Goal: Obtain resource: Download file/media

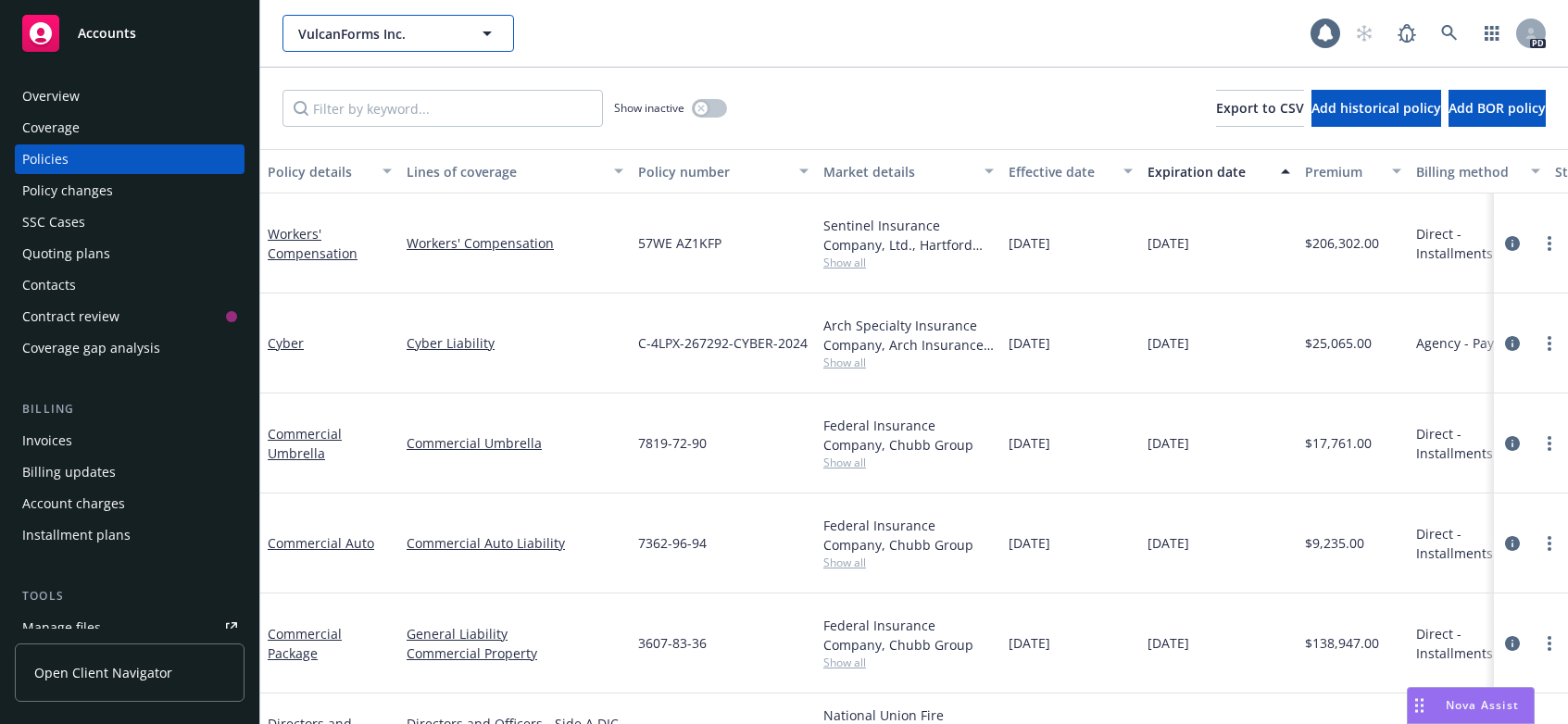
click at [485, 33] on icon "button" at bounding box center [487, 33] width 10 height 5
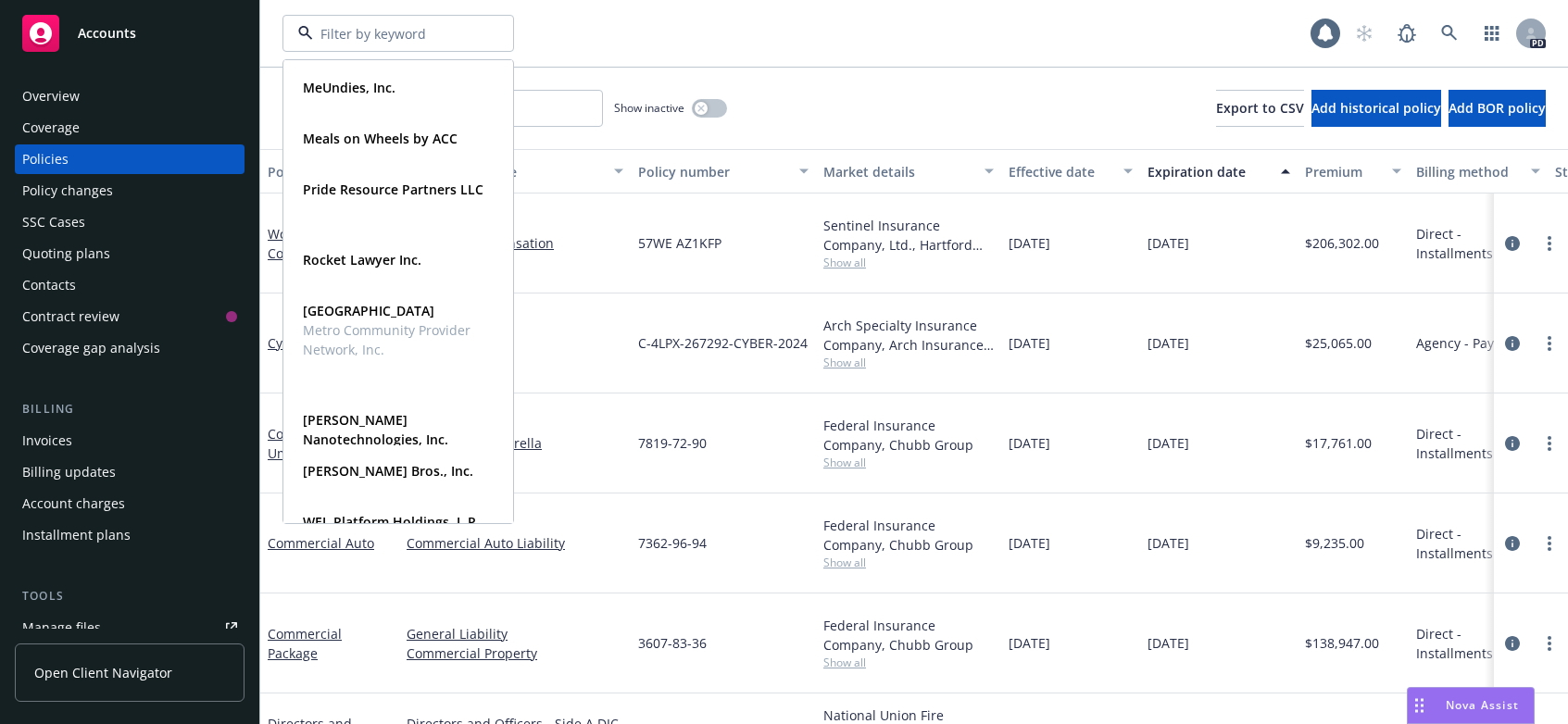
scroll to position [884, 0]
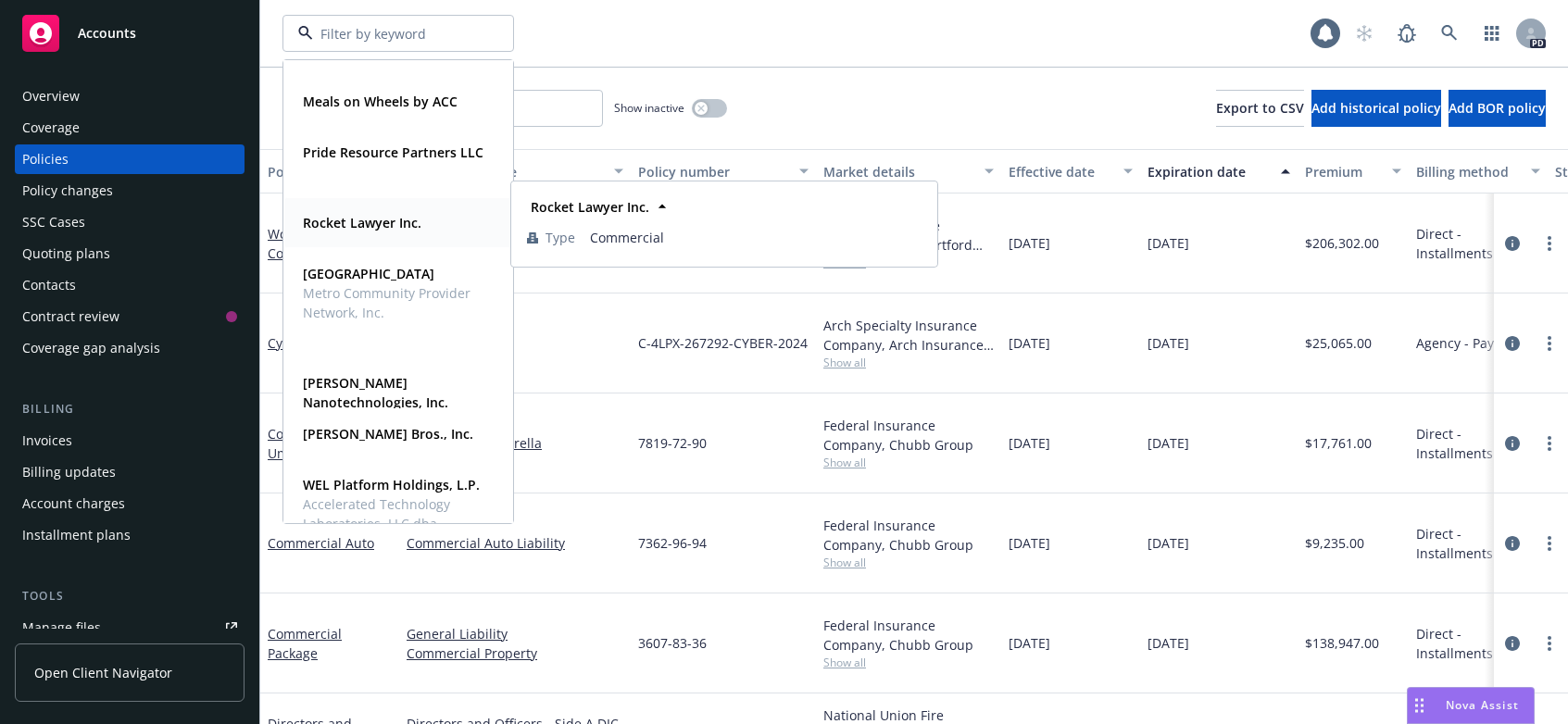
click at [339, 224] on strong "Rocket Lawyer Inc." at bounding box center [362, 223] width 118 height 17
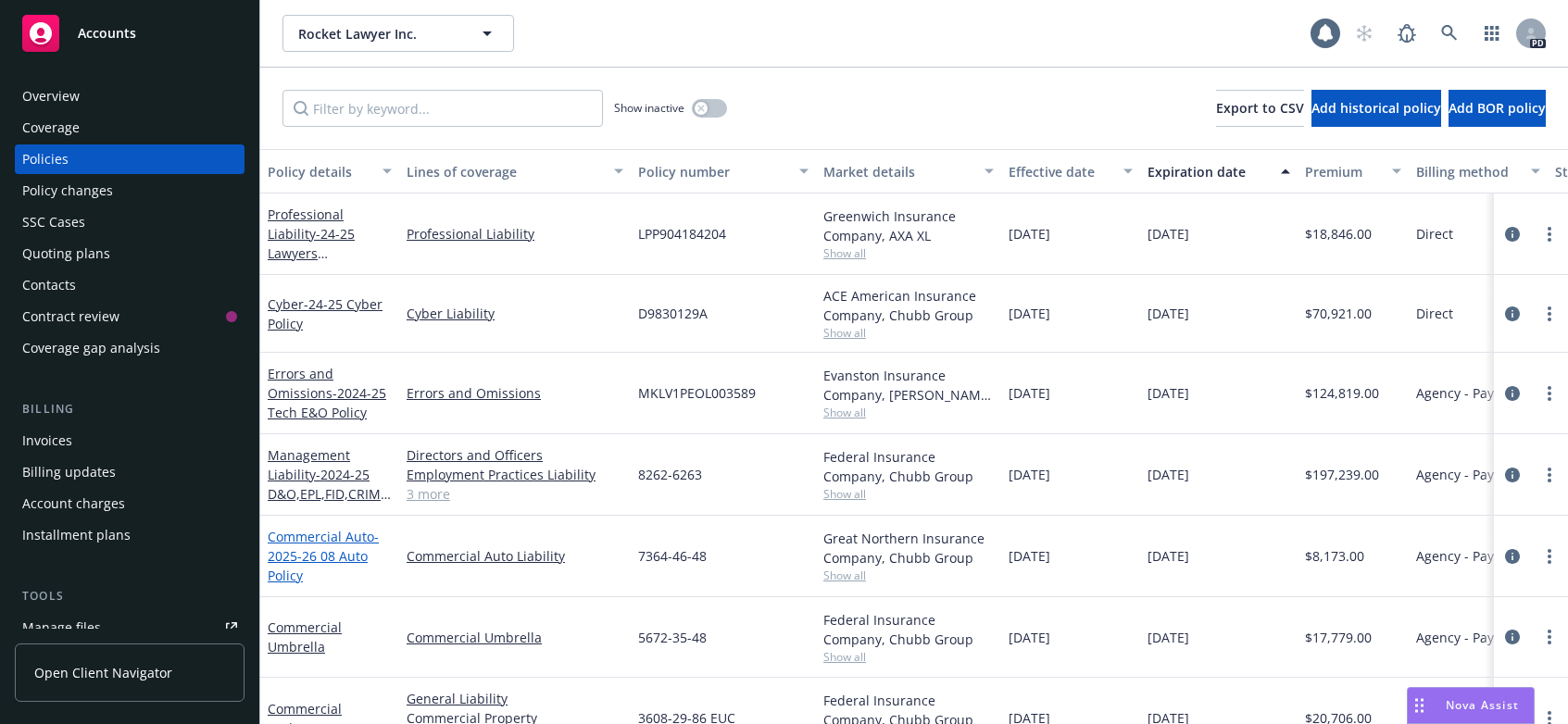
click at [295, 554] on span "- 2025-26 08 Auto Policy" at bounding box center [323, 556] width 111 height 56
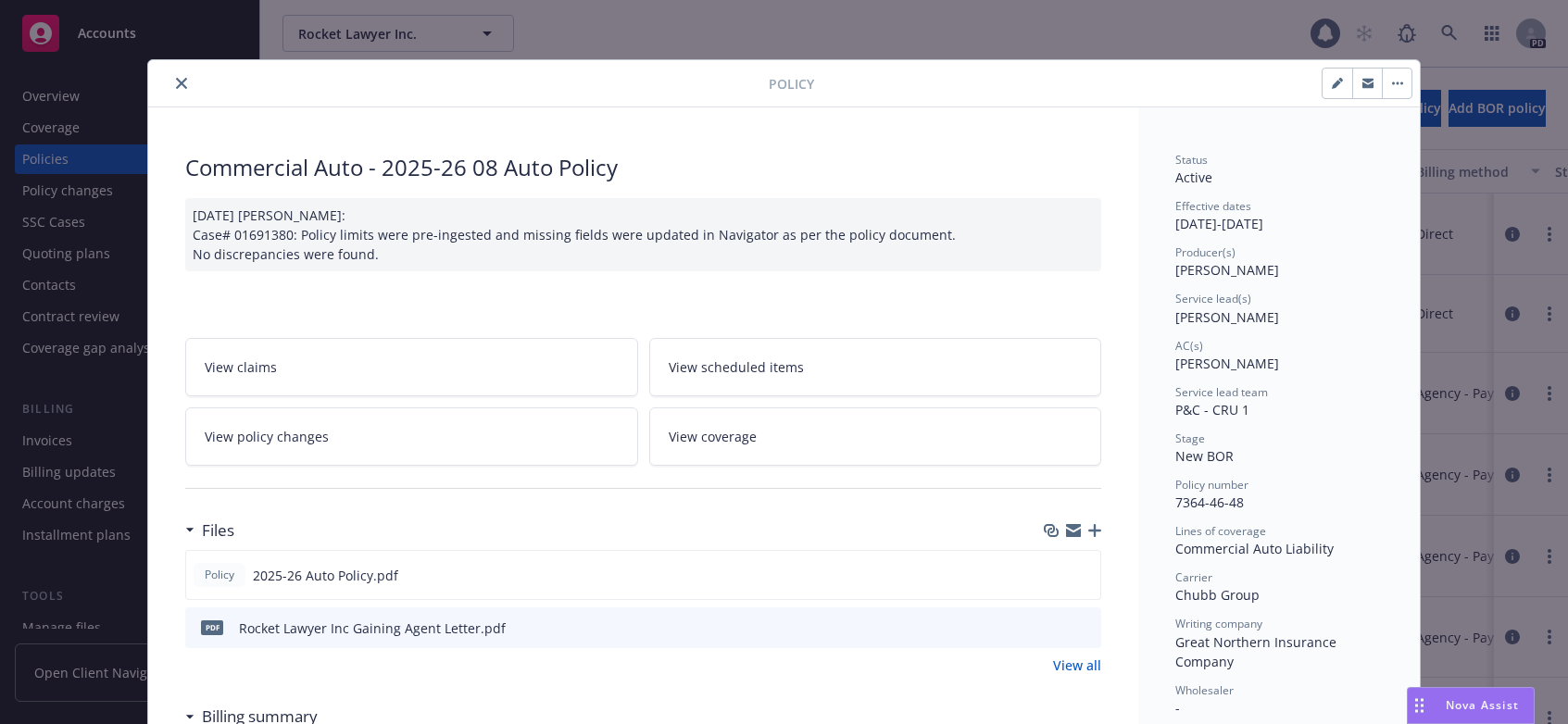
click at [176, 80] on icon "close" at bounding box center [181, 83] width 11 height 11
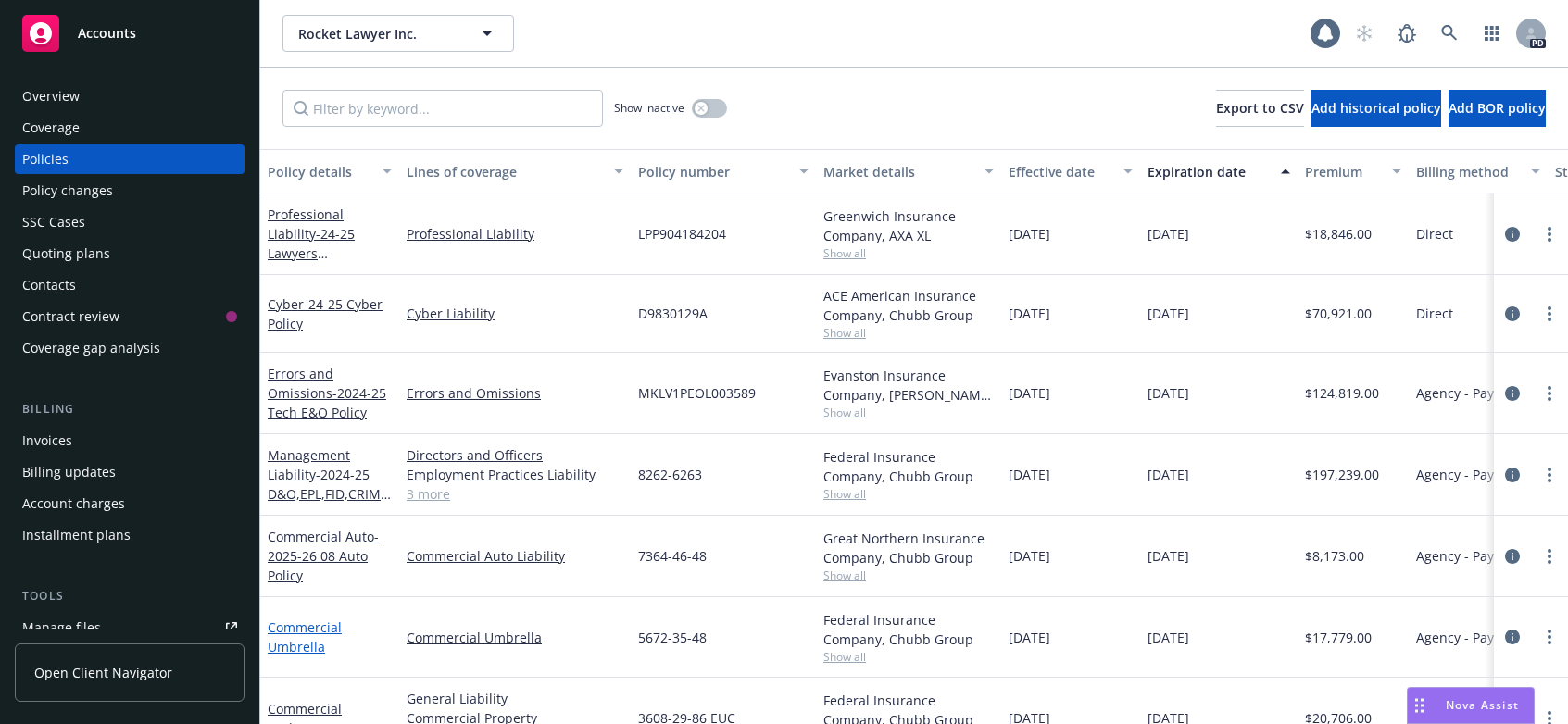
click at [306, 628] on link "Commercial Umbrella" at bounding box center [305, 637] width 74 height 37
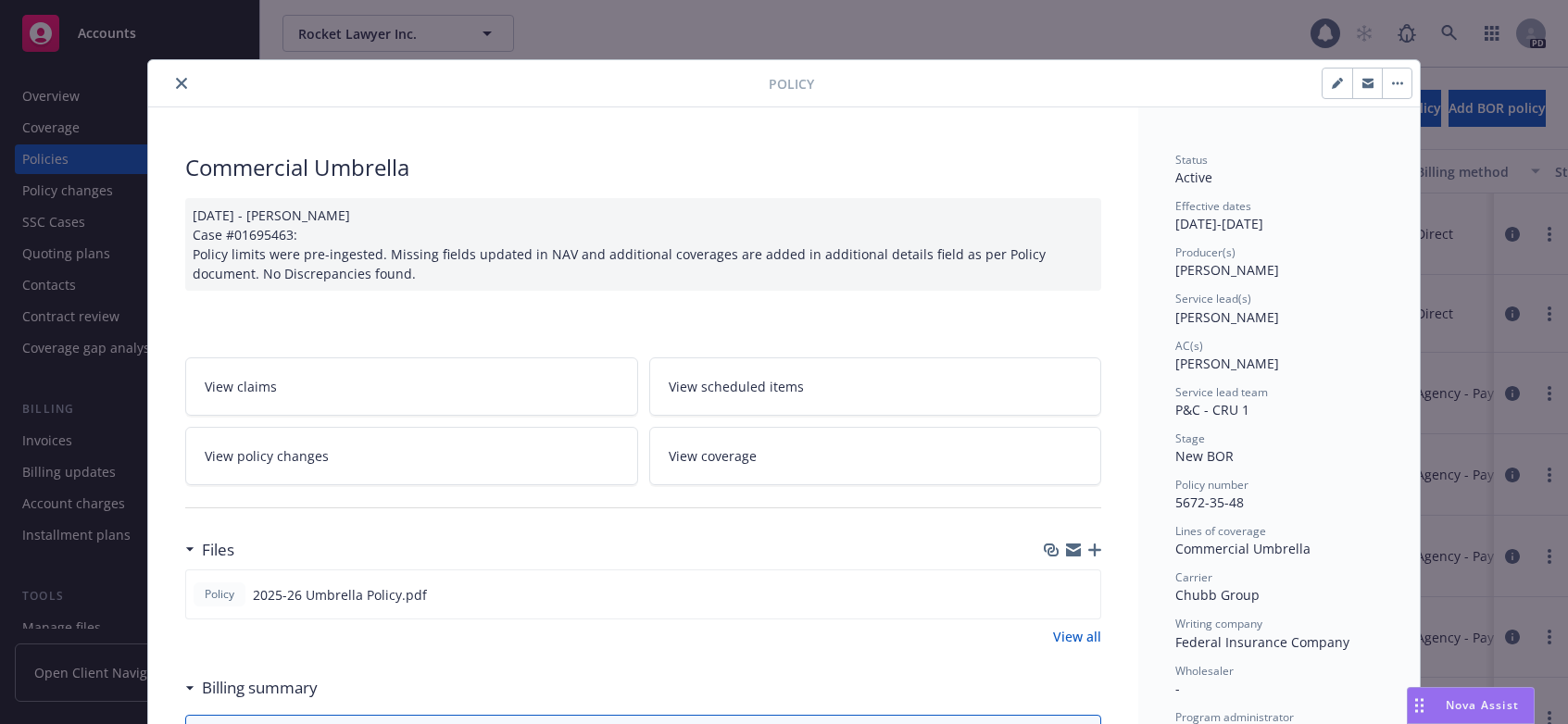
click at [176, 86] on icon "close" at bounding box center [181, 83] width 11 height 11
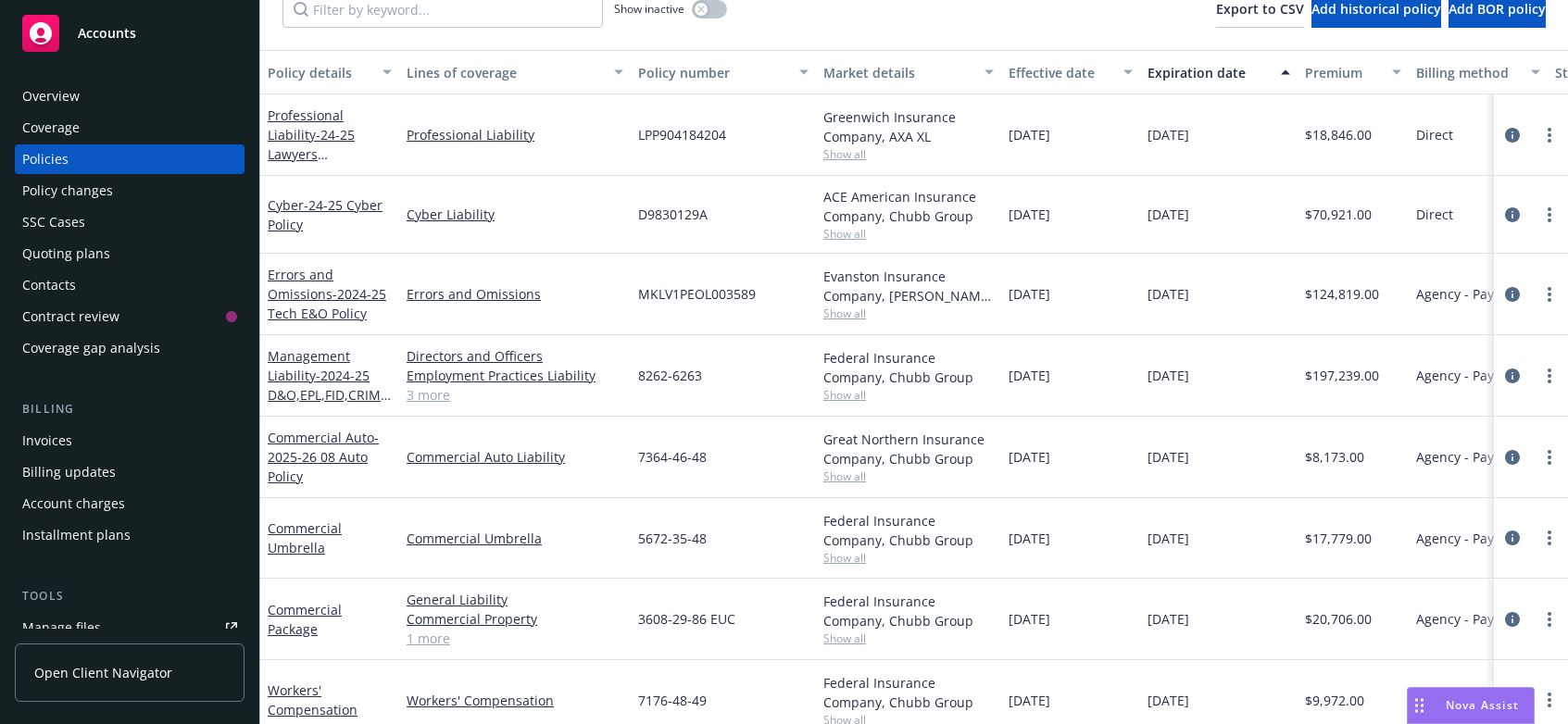
scroll to position [160, 0]
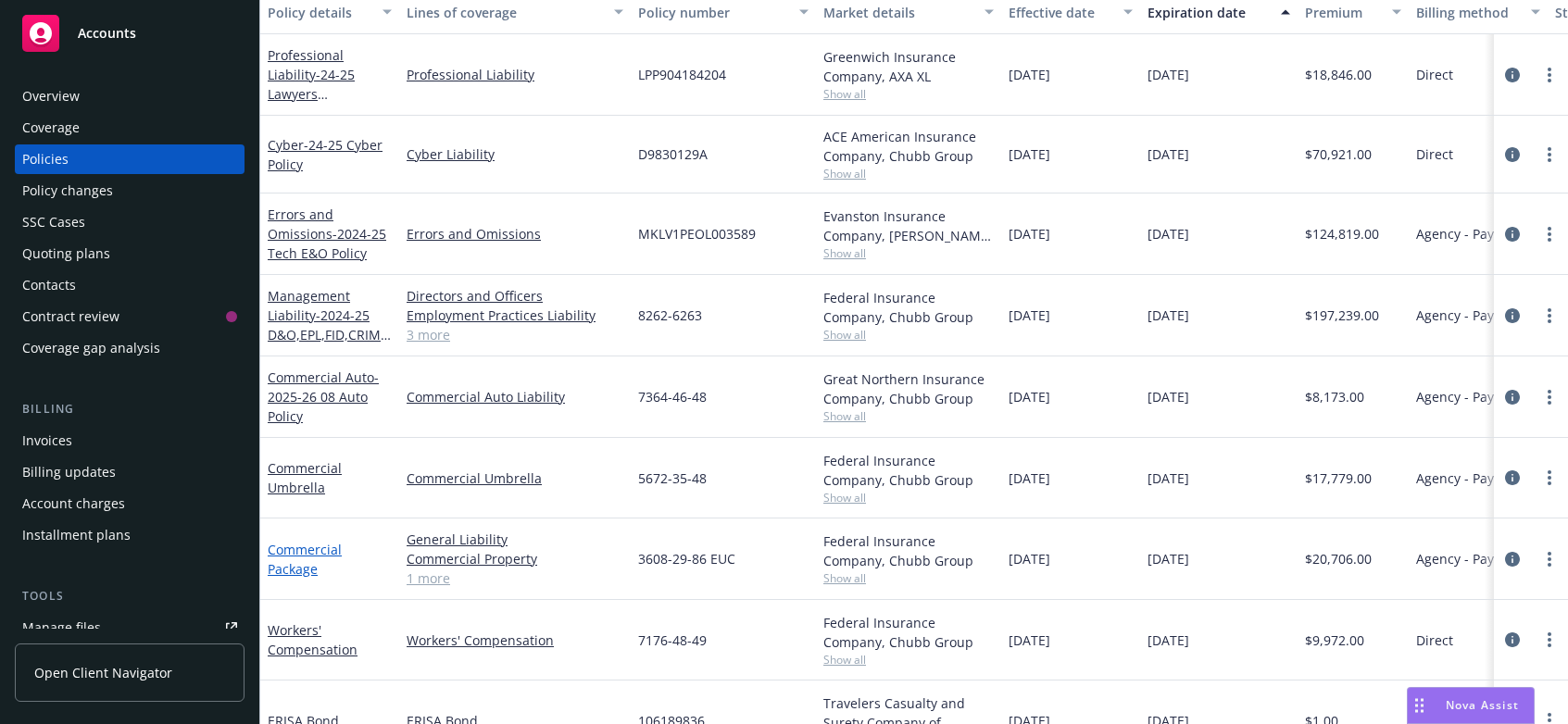
click at [287, 548] on link "Commercial Package" at bounding box center [305, 559] width 74 height 37
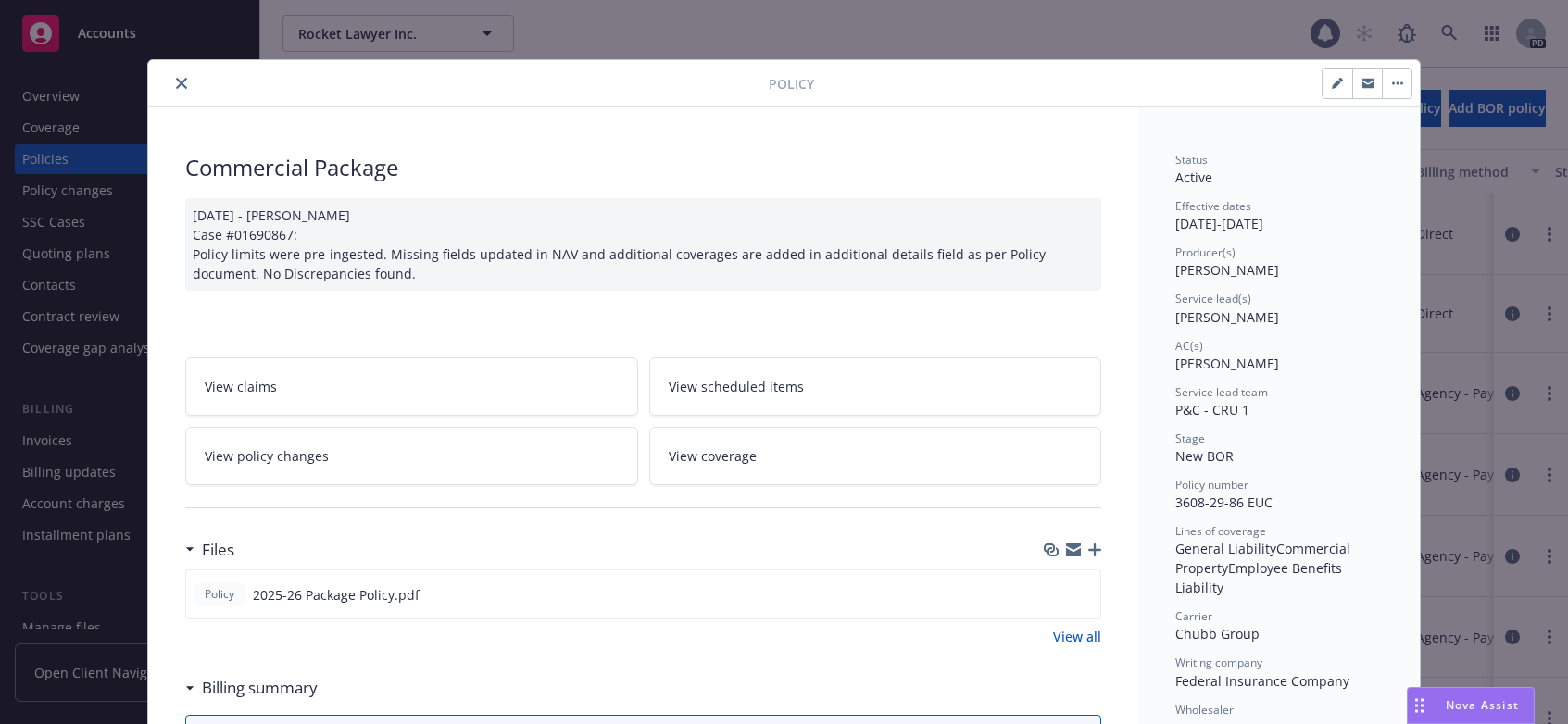
click at [176, 82] on icon "close" at bounding box center [181, 83] width 11 height 11
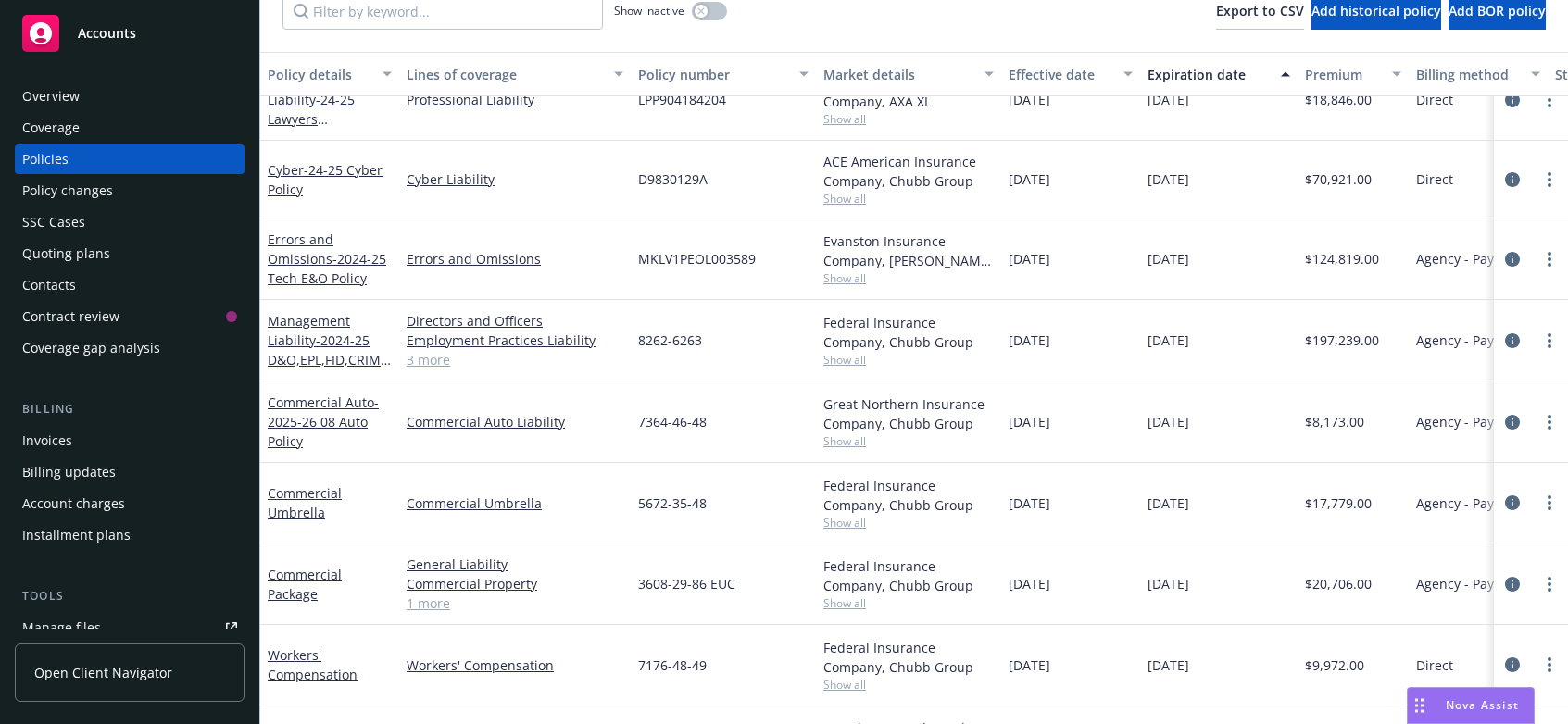
scroll to position [160, 0]
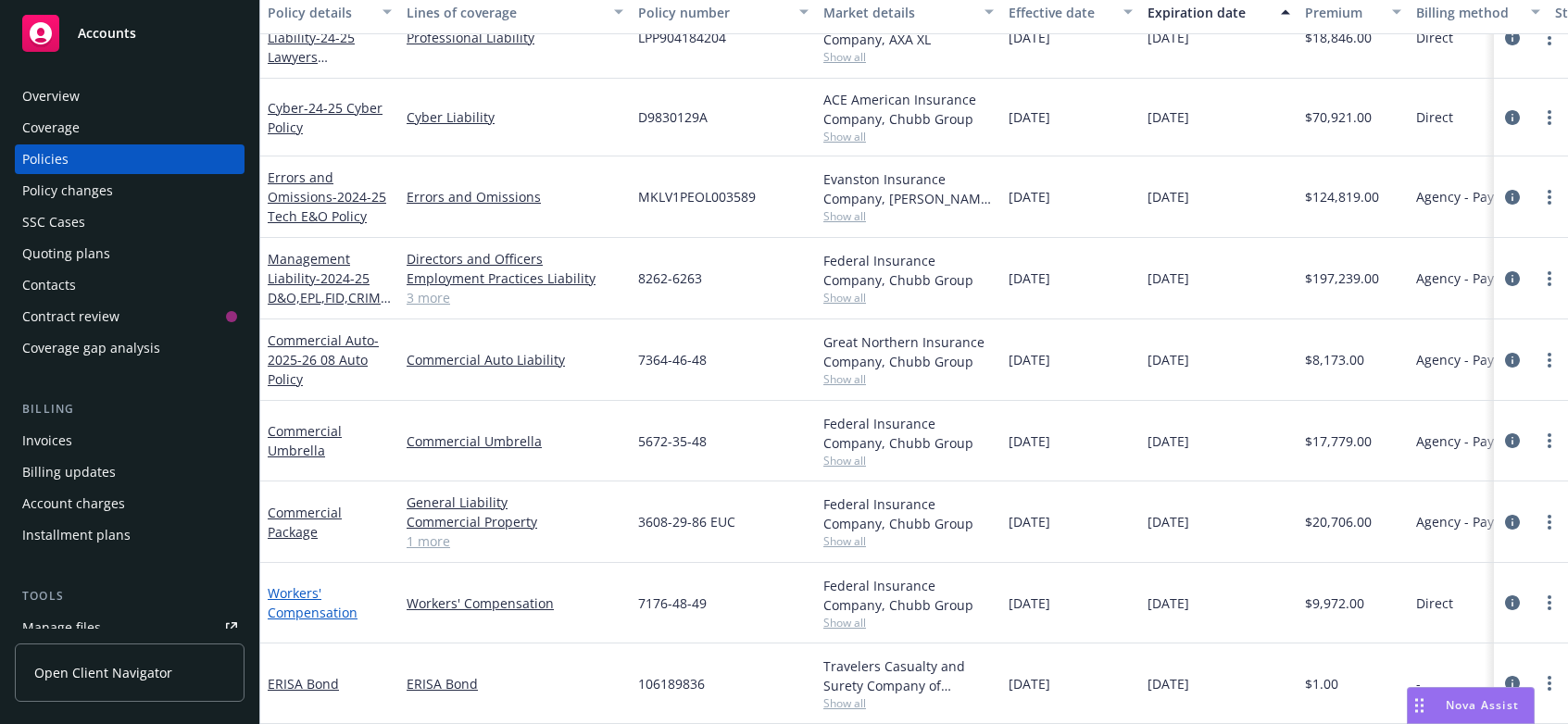
click at [298, 590] on link "Workers' Compensation" at bounding box center [312, 603] width 90 height 37
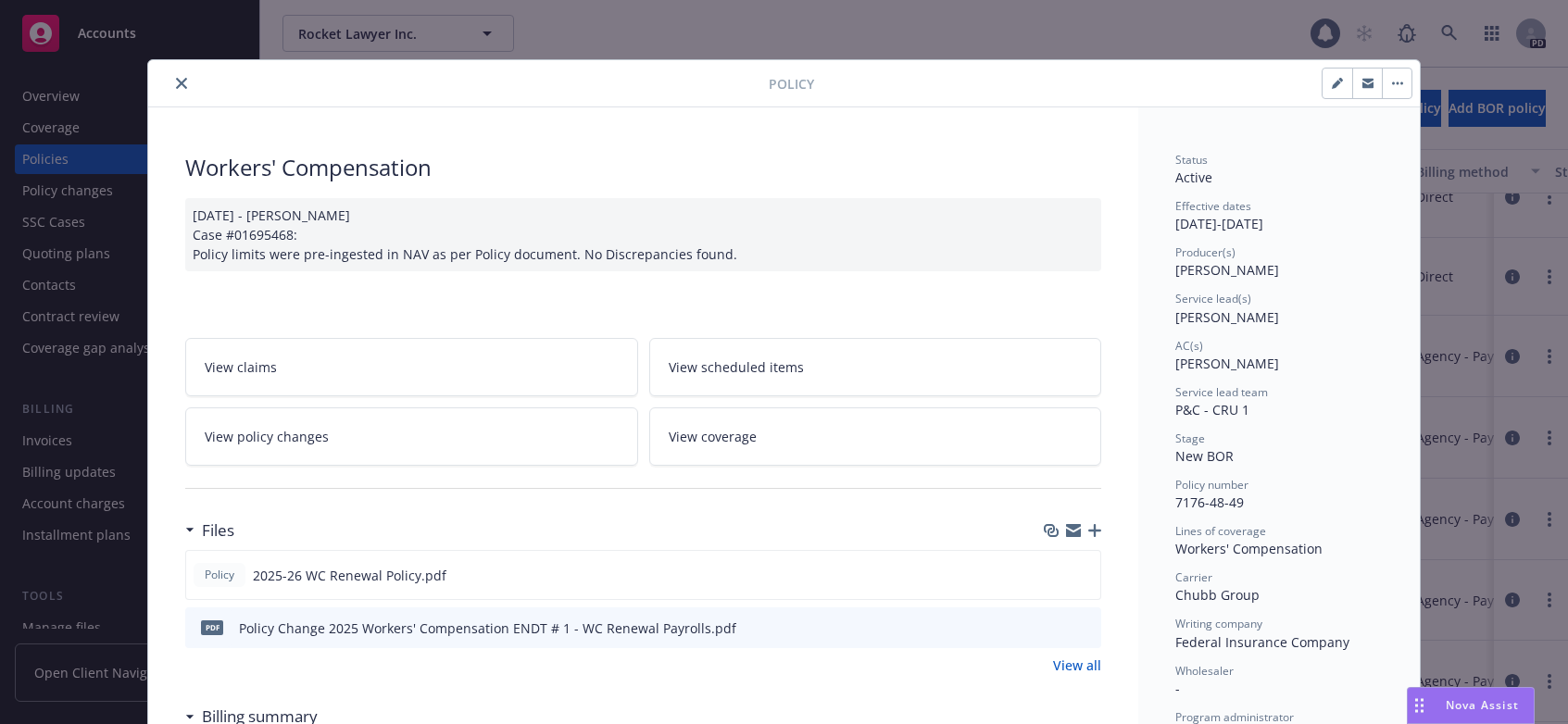
click at [176, 79] on icon "close" at bounding box center [181, 83] width 11 height 11
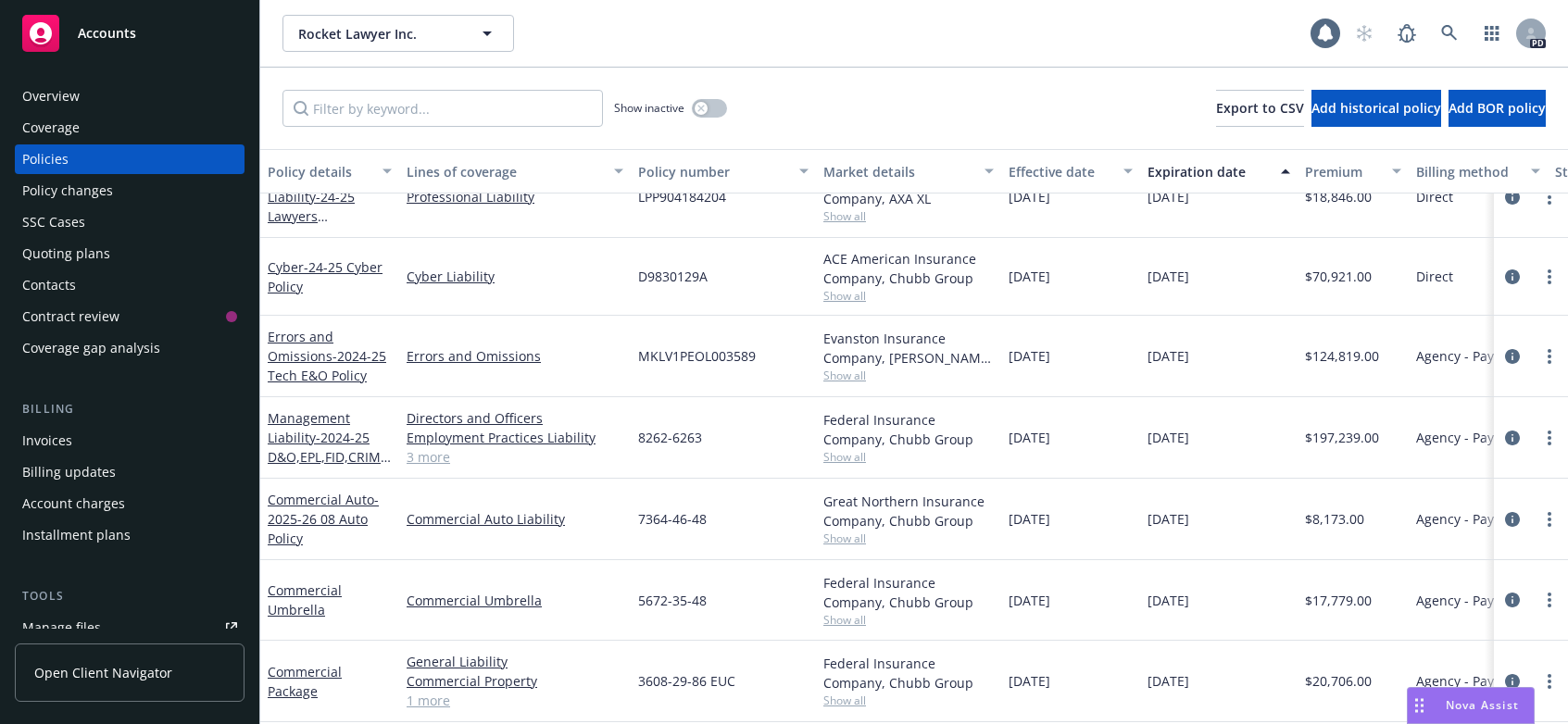
click at [74, 627] on div "Manage files" at bounding box center [61, 628] width 78 height 30
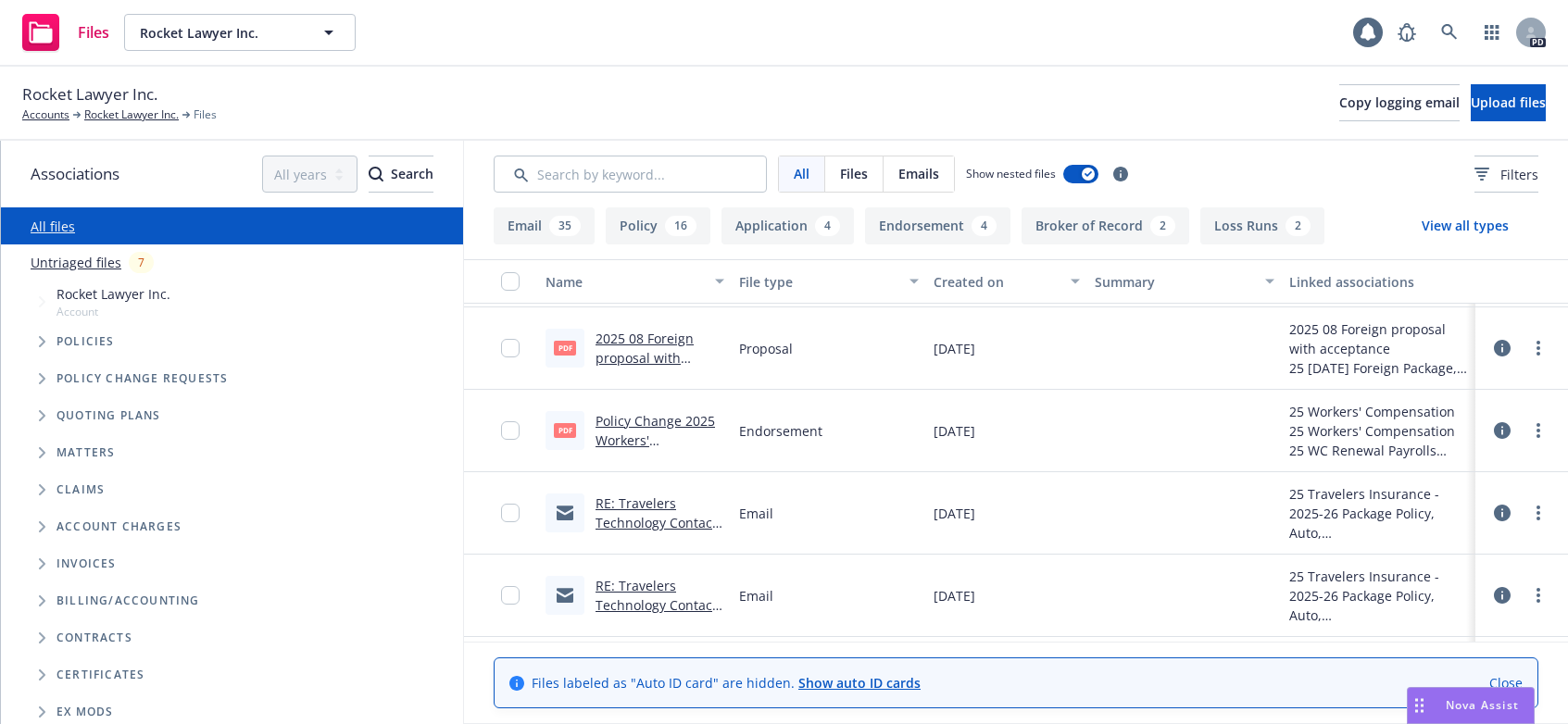
scroll to position [762, 0]
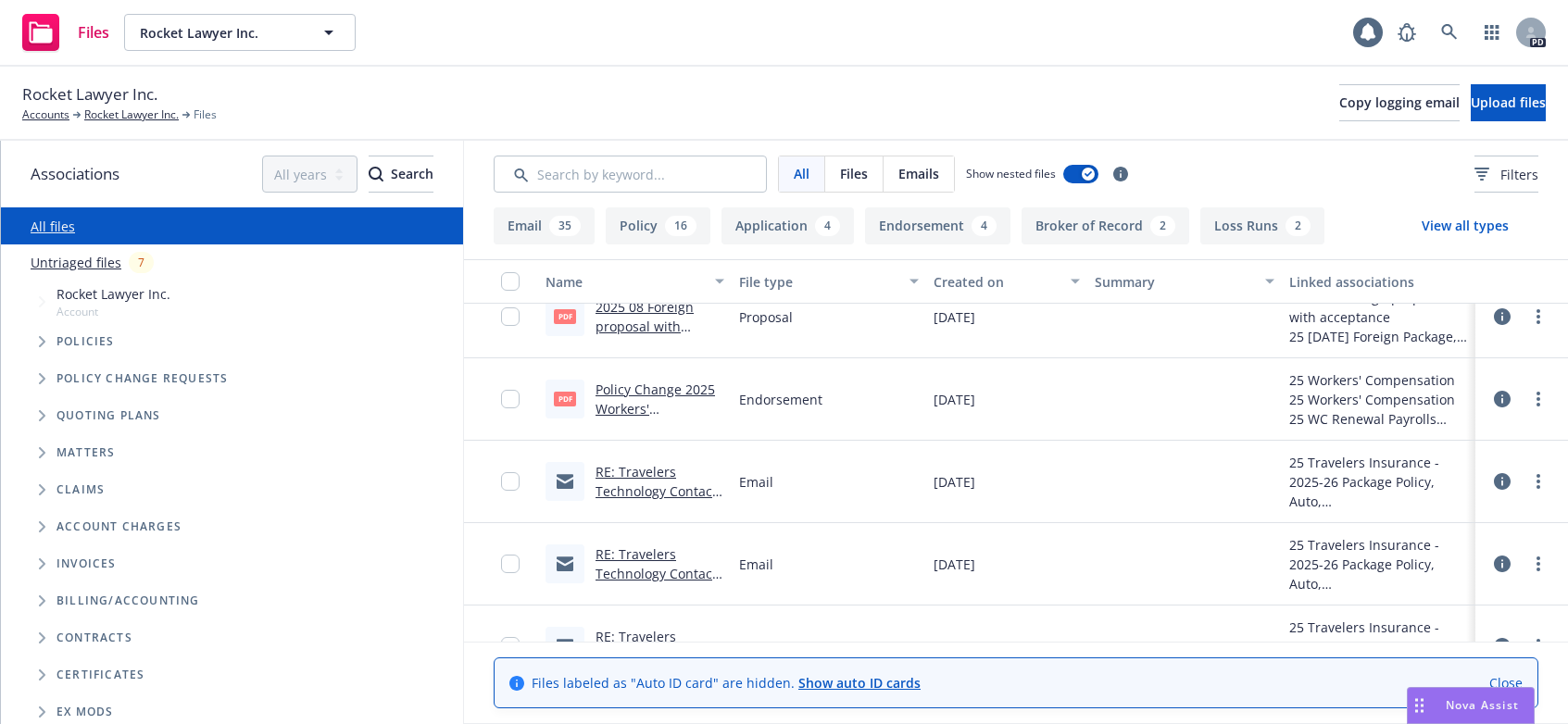
click at [637, 390] on link "Policy Change 2025 Workers' Compensation ENDT # 1 - WC Renewal Payrolls.pdf" at bounding box center [660, 429] width 128 height 96
click at [56, 228] on link "All files" at bounding box center [53, 226] width 45 height 17
click at [131, 117] on link "Rocket Lawyer Inc." at bounding box center [131, 115] width 95 height 16
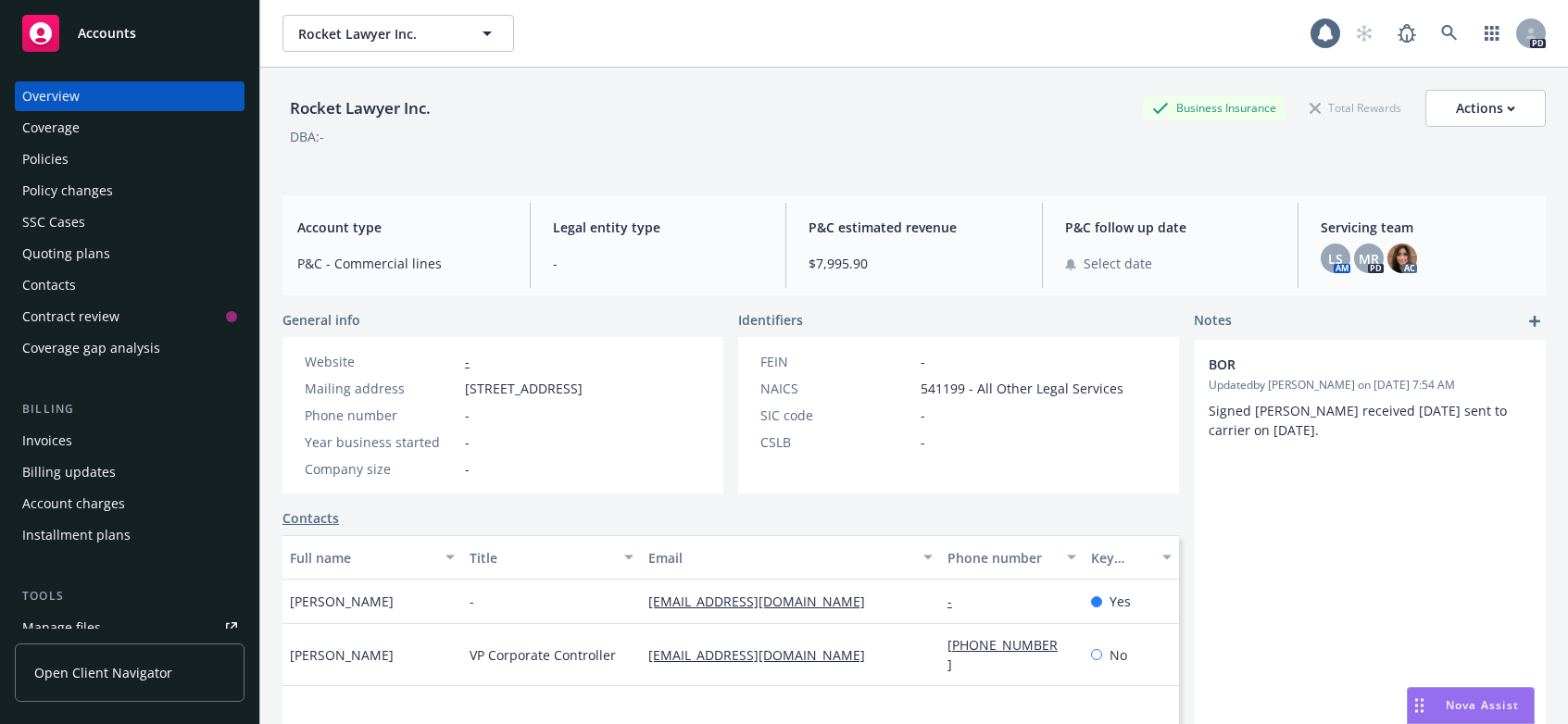
click at [60, 159] on div "Policies" at bounding box center [45, 159] width 46 height 30
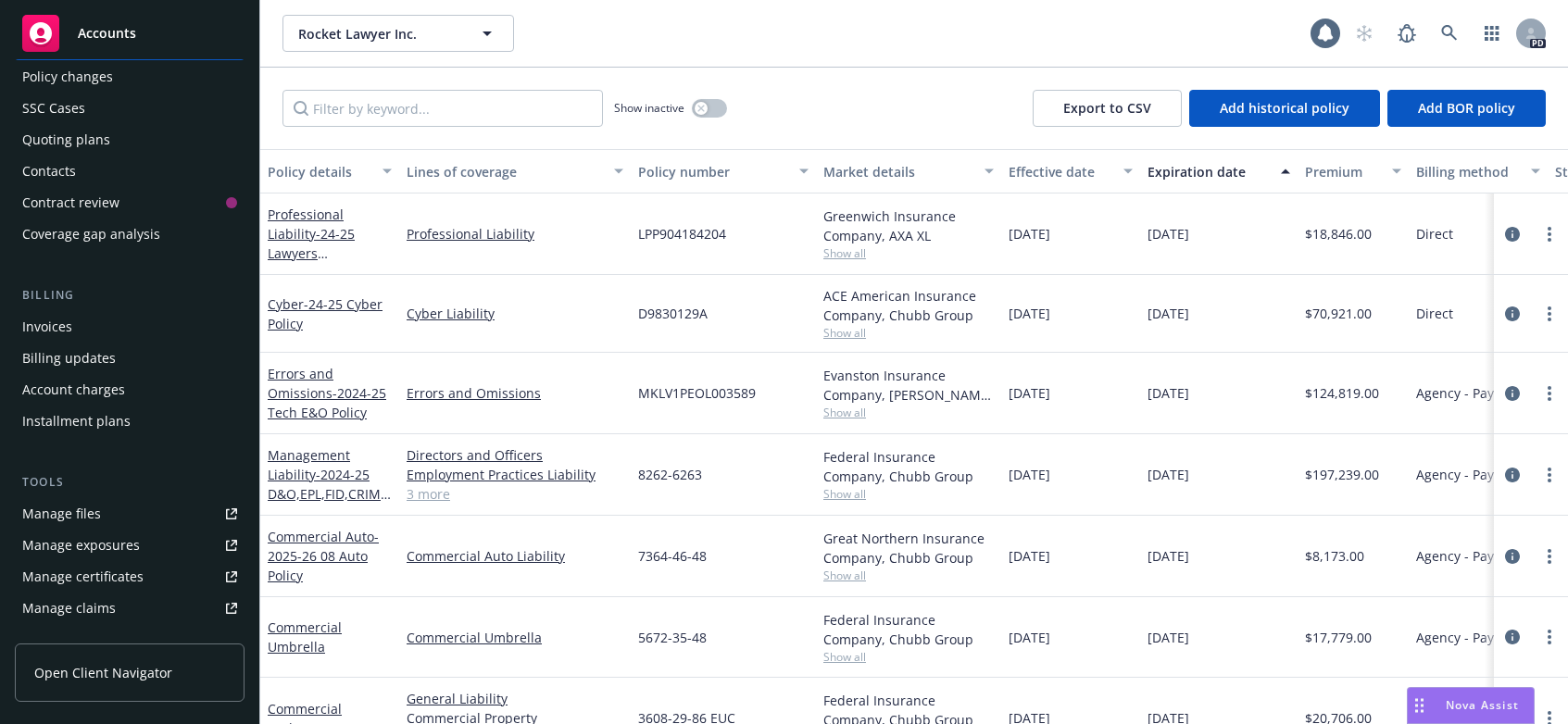
scroll to position [119, 0]
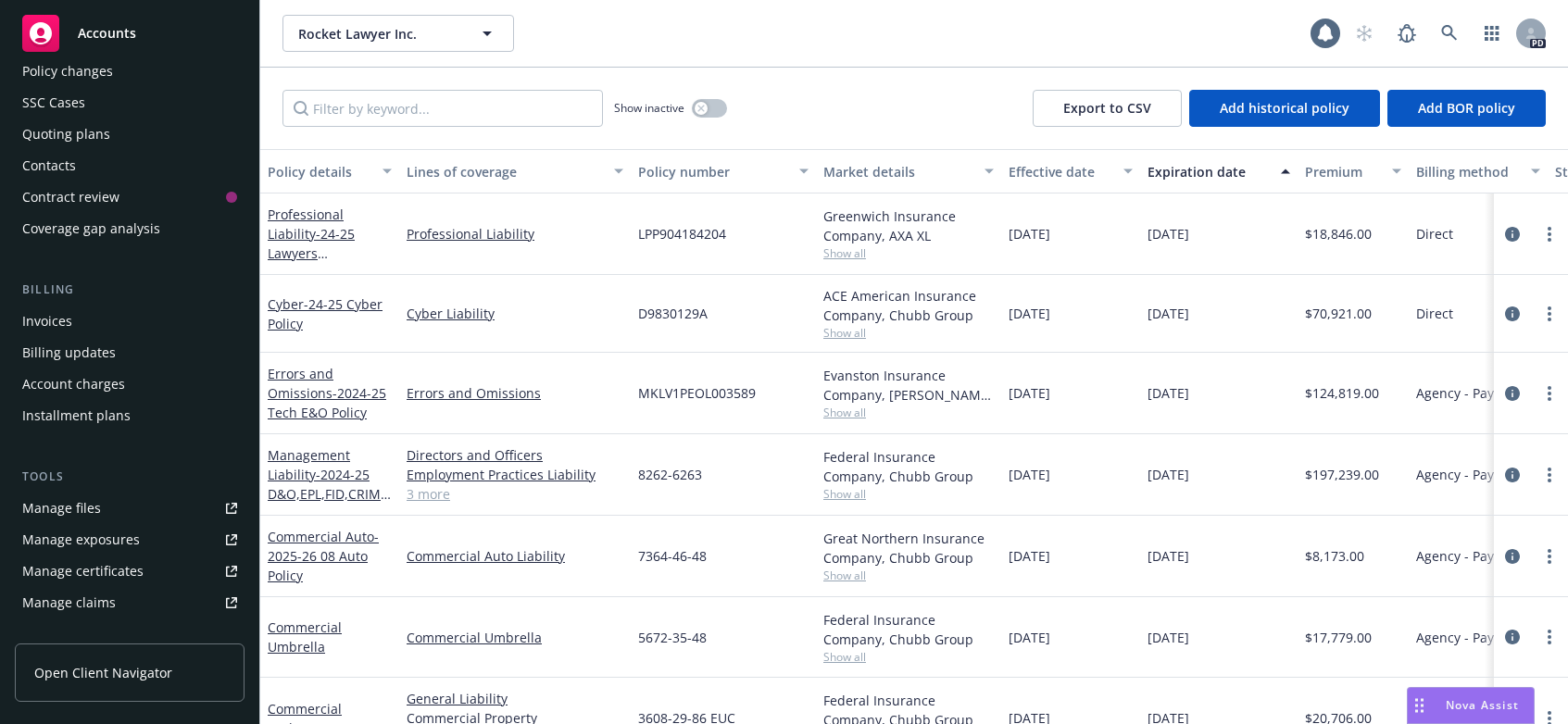
click at [83, 506] on div "Manage files" at bounding box center [61, 508] width 78 height 30
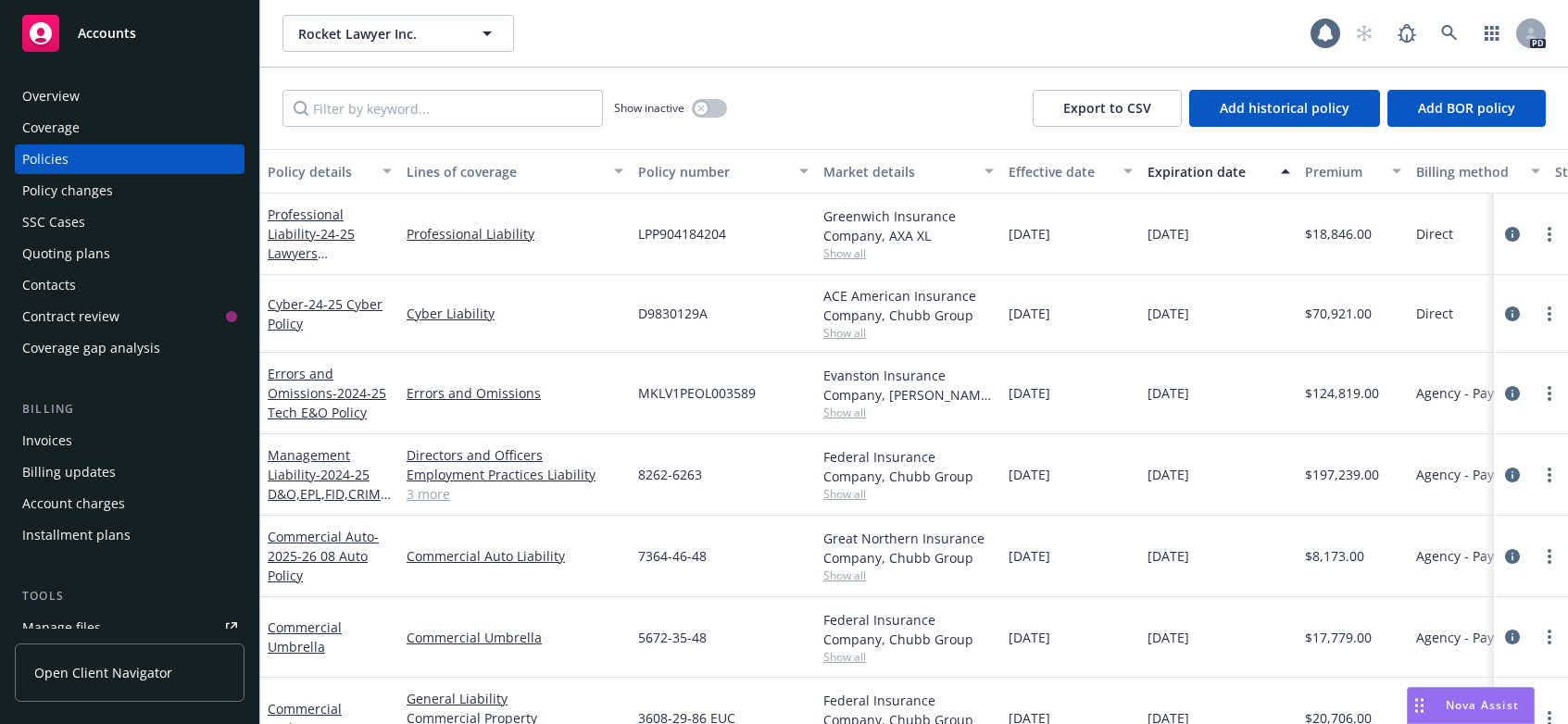
click at [59, 96] on div "Overview" at bounding box center [51, 96] width 57 height 30
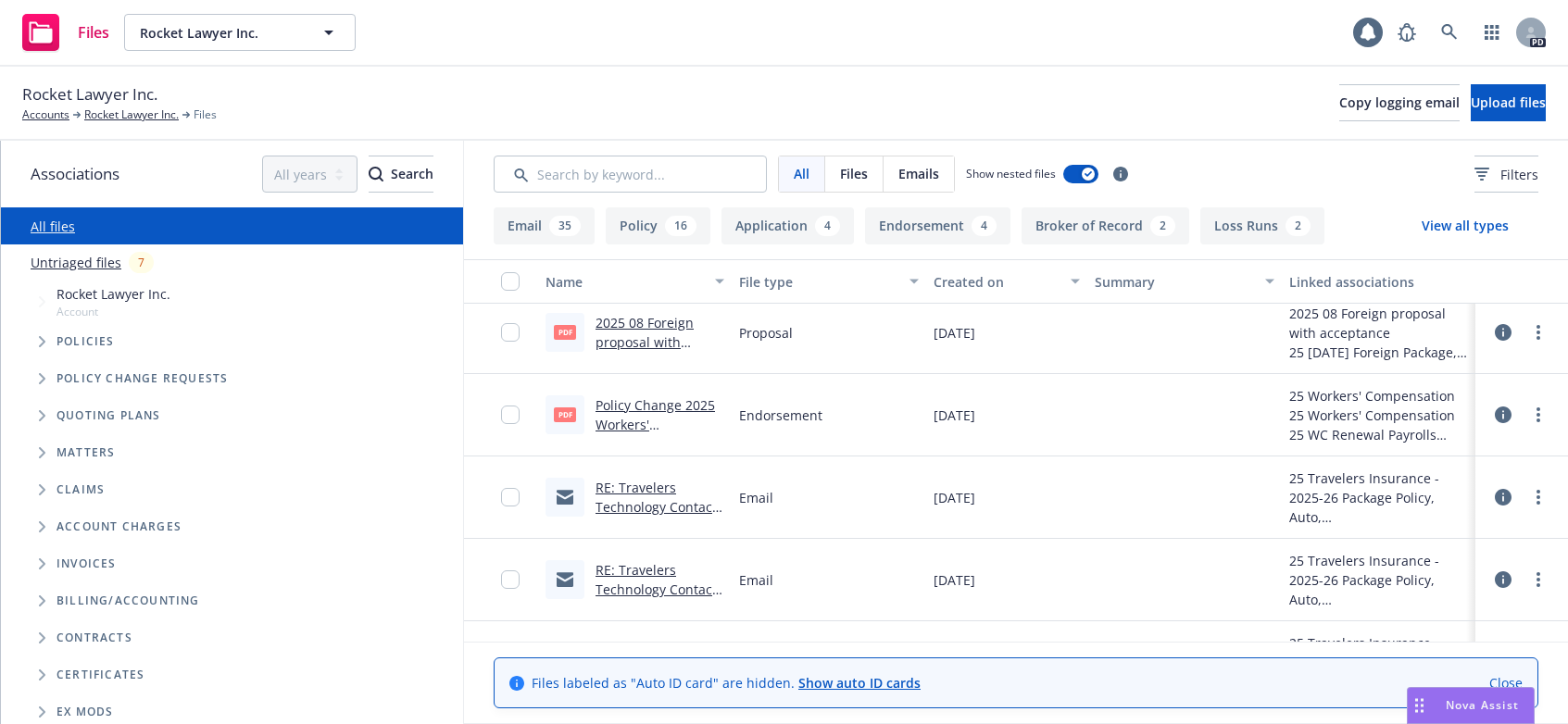
scroll to position [731, 0]
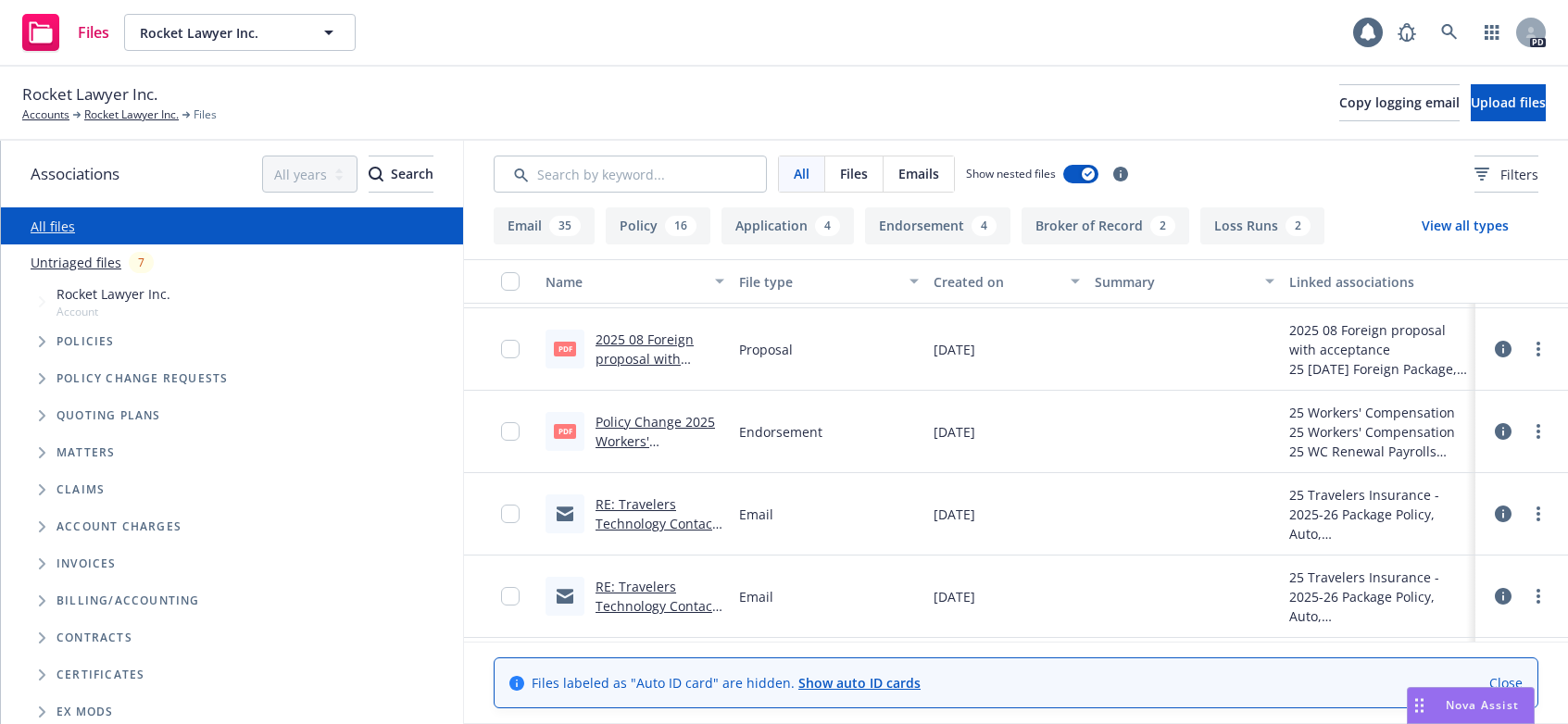
click at [645, 338] on link "2025 08 Foreign proposal with acceptance.pdf" at bounding box center [645, 358] width 98 height 56
